Goal: Subscribe to service/newsletter

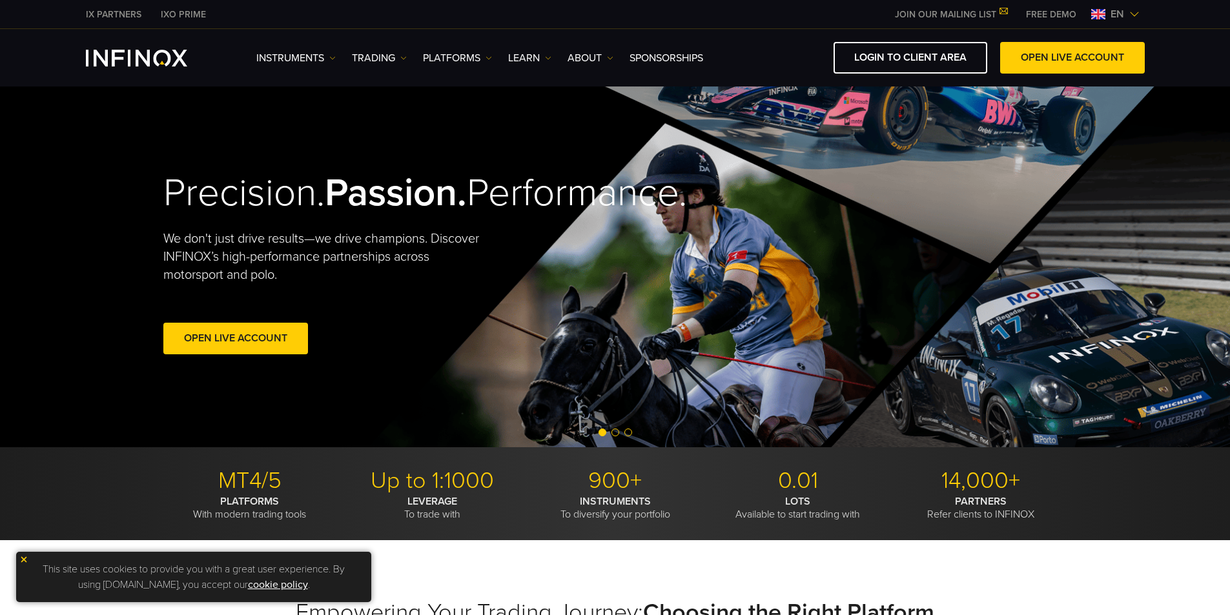
click at [946, 15] on link "JOIN OUR MAILING LIST" at bounding box center [950, 14] width 131 height 11
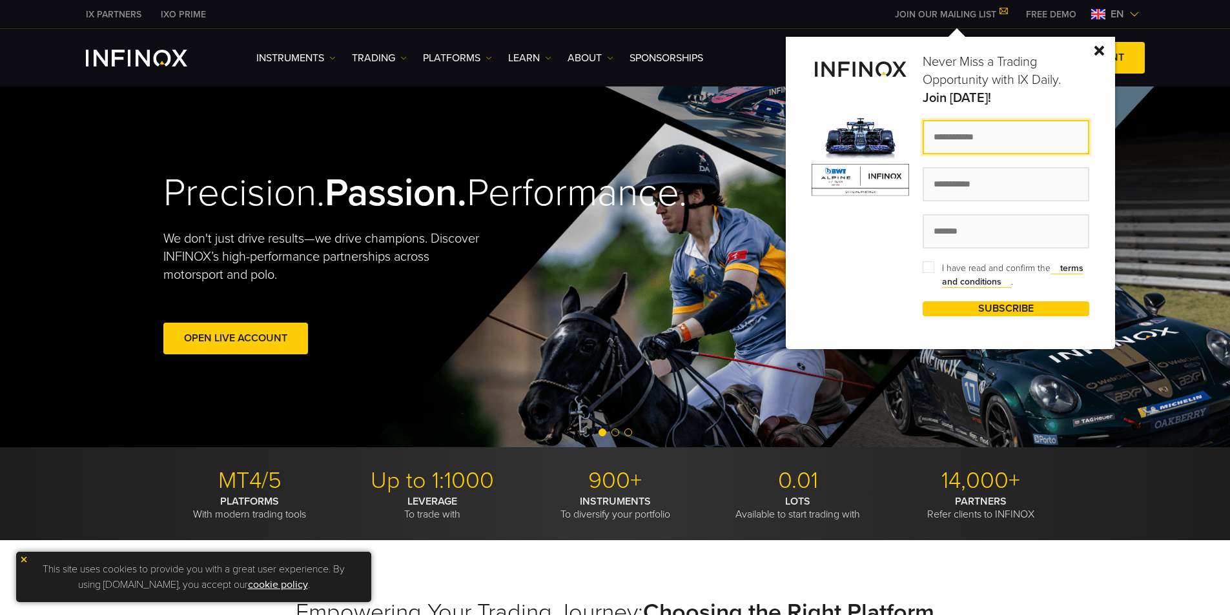
click at [993, 141] on input "text" at bounding box center [1006, 137] width 167 height 34
